Goal: Find contact information: Find contact information

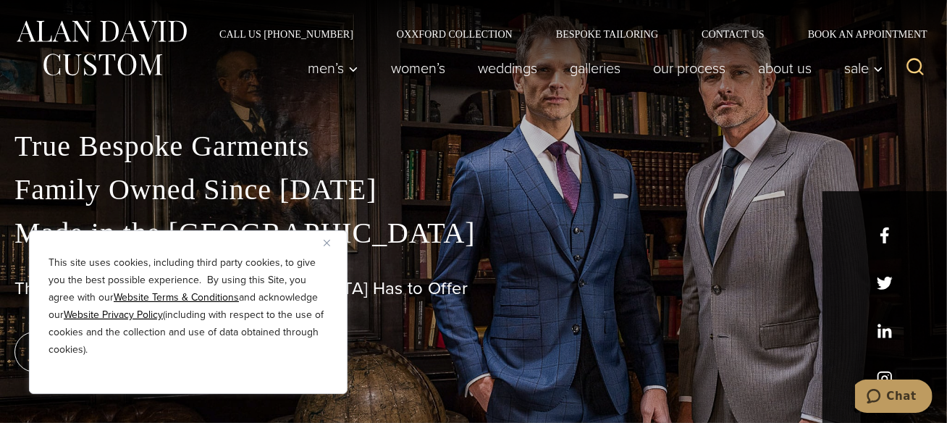
click at [528, 240] on p "True Bespoke Garments Family Owned Since [DATE] Made in [GEOGRAPHIC_DATA]" at bounding box center [473, 190] width 918 height 130
click at [747, 33] on link "Contact Us" at bounding box center [733, 34] width 106 height 10
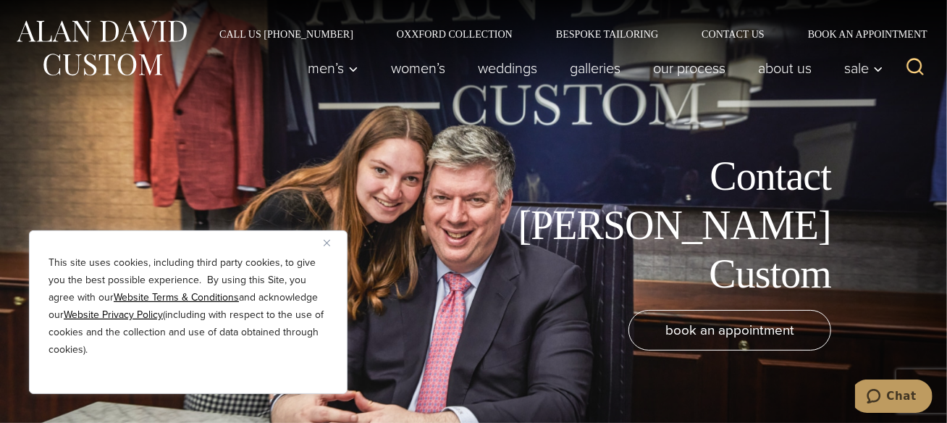
click at [577, 217] on h1 "Contact Alan David Custom" at bounding box center [668, 225] width 326 height 146
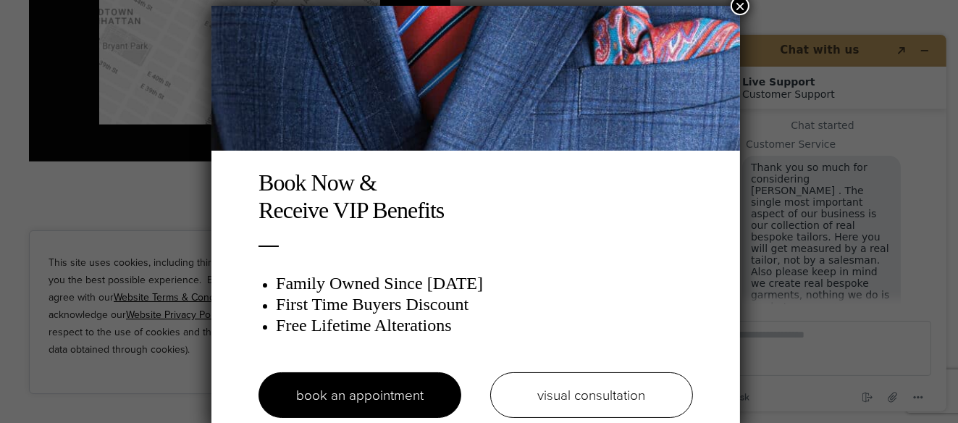
click at [744, 7] on button "×" at bounding box center [740, 5] width 19 height 19
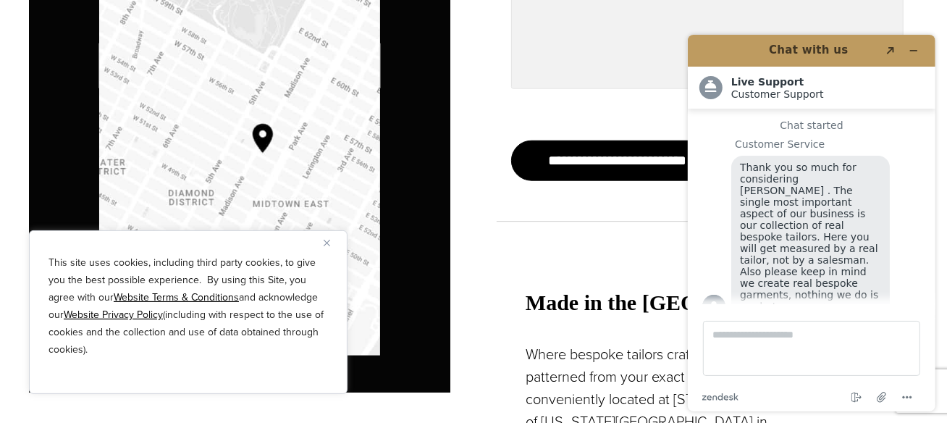
scroll to position [1034, 0]
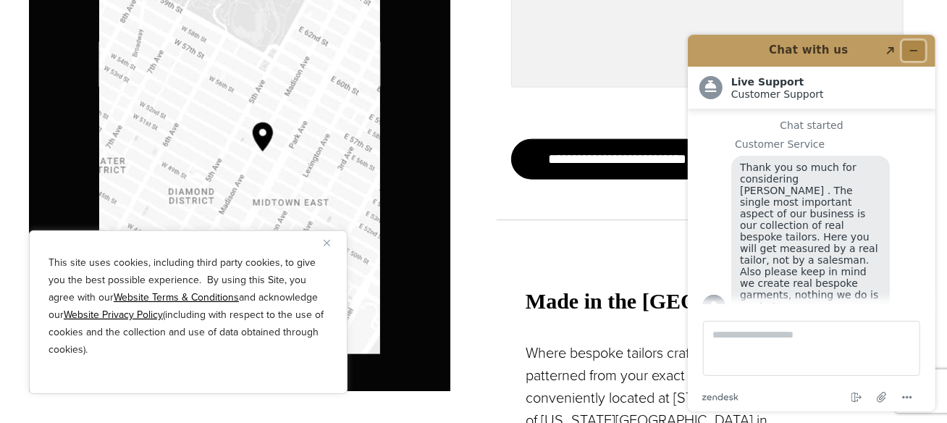
click at [916, 51] on icon "Minimize widget" at bounding box center [913, 51] width 10 height 10
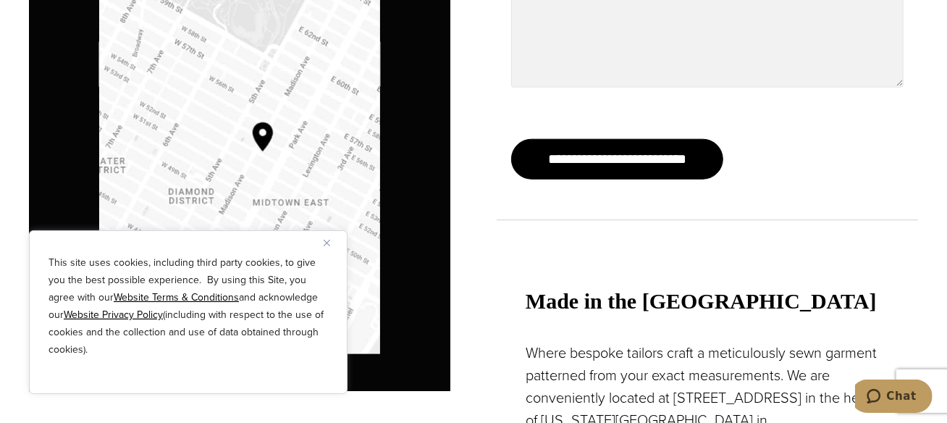
click at [327, 240] on img "Close" at bounding box center [327, 243] width 7 height 7
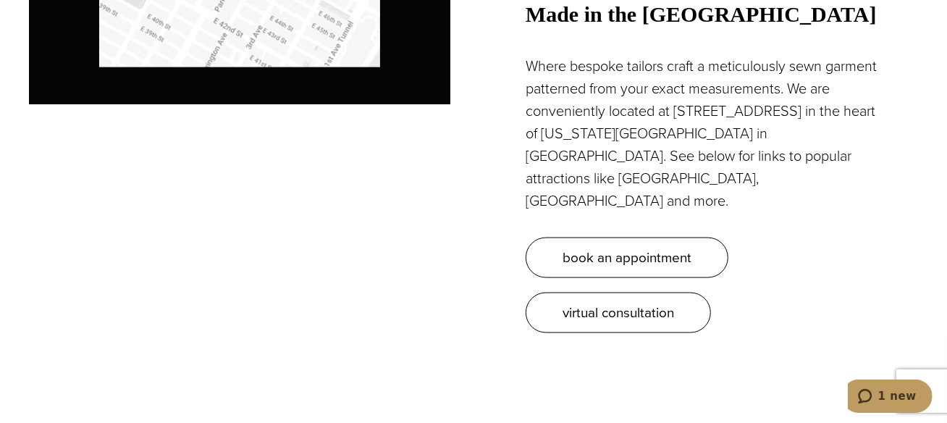
scroll to position [0, 0]
